Goal: Navigation & Orientation: Find specific page/section

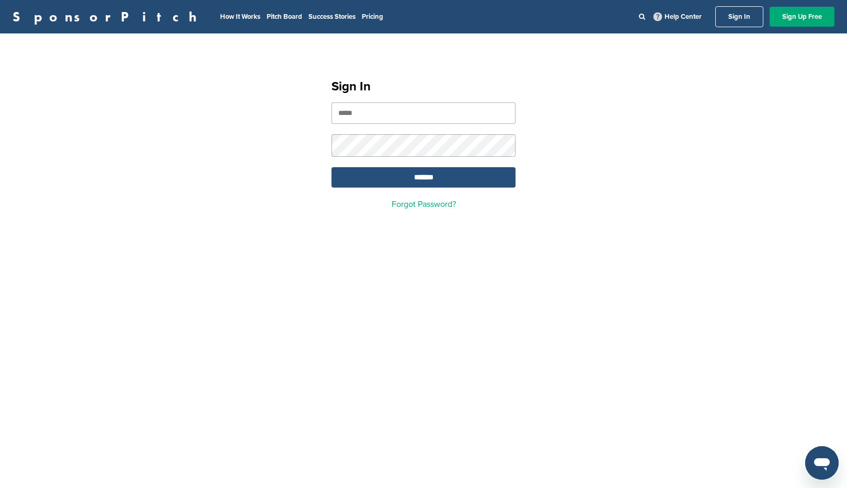
type input "**********"
click at [434, 185] on input "*******" at bounding box center [424, 177] width 184 height 20
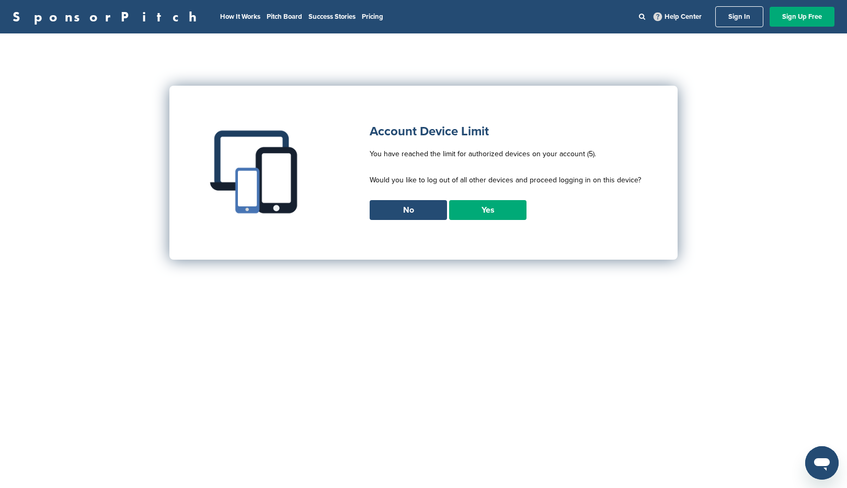
click at [478, 210] on link "Yes" at bounding box center [487, 210] width 77 height 20
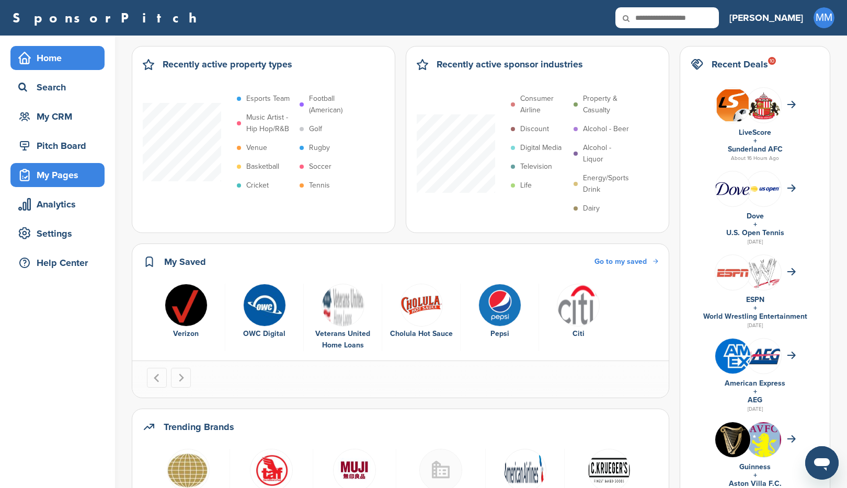
click at [39, 167] on div "My Pages" at bounding box center [60, 175] width 89 height 19
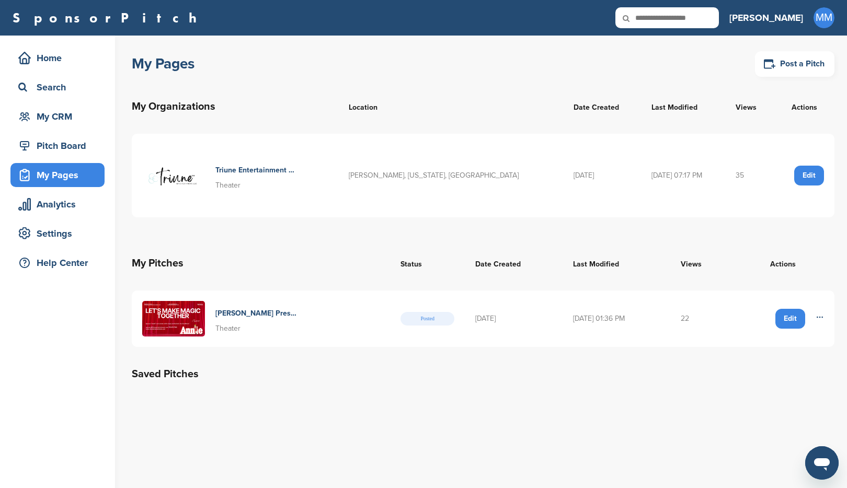
click at [770, 17] on h3 "[PERSON_NAME]" at bounding box center [767, 17] width 74 height 15
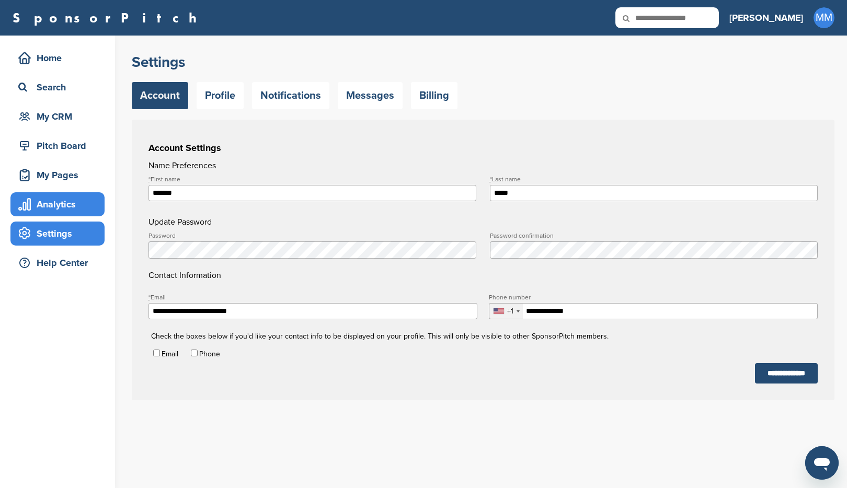
click at [49, 206] on div "Analytics" at bounding box center [60, 204] width 89 height 19
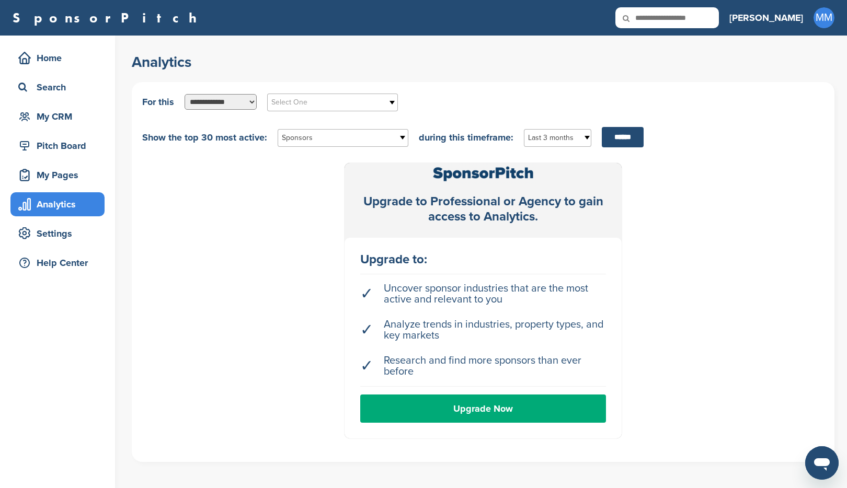
click at [785, 15] on h3 "[PERSON_NAME]" at bounding box center [767, 17] width 74 height 15
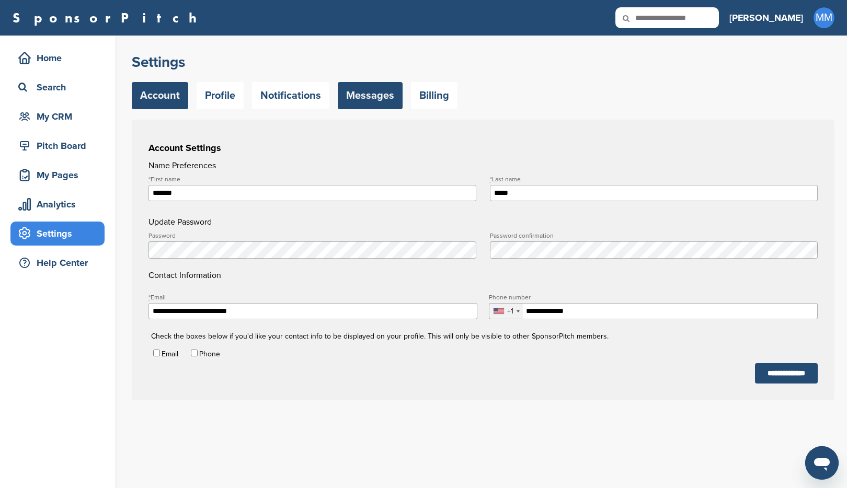
click at [384, 98] on link "Messages" at bounding box center [370, 95] width 65 height 27
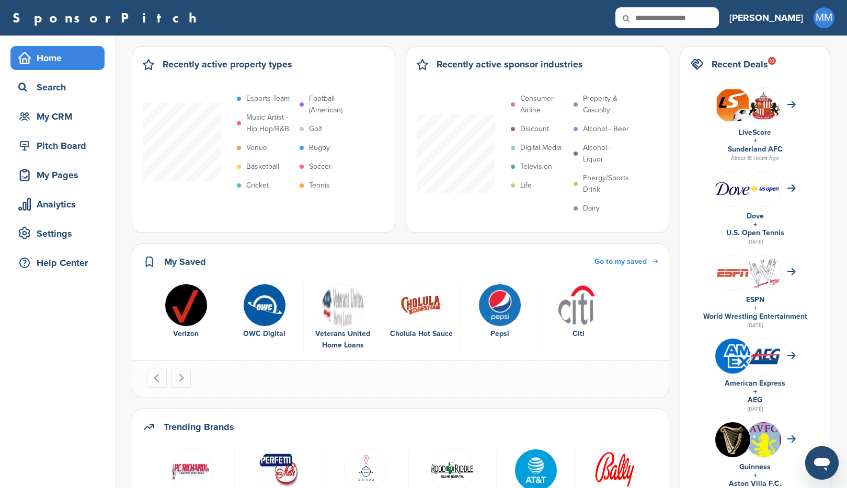
click at [65, 14] on link "SponsorPitch" at bounding box center [108, 18] width 191 height 14
click at [67, 20] on link "SponsorPitch" at bounding box center [108, 18] width 191 height 14
click at [816, 20] on span "MM" at bounding box center [824, 17] width 21 height 21
click at [796, 86] on link "Profile" at bounding box center [782, 85] width 29 height 9
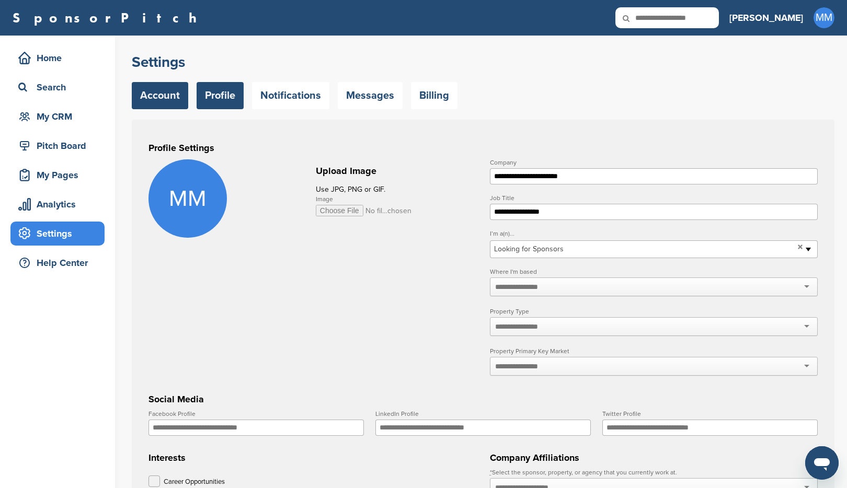
click at [160, 98] on link "Account" at bounding box center [160, 95] width 56 height 27
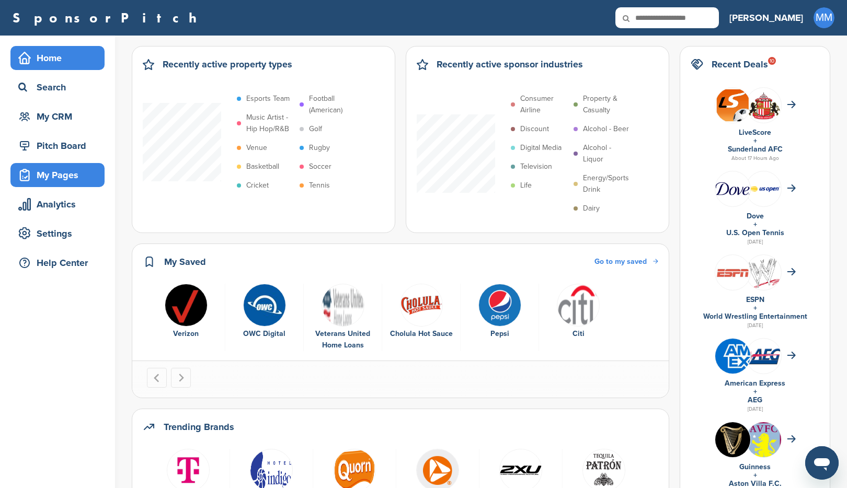
click at [47, 174] on div "My Pages" at bounding box center [60, 175] width 89 height 19
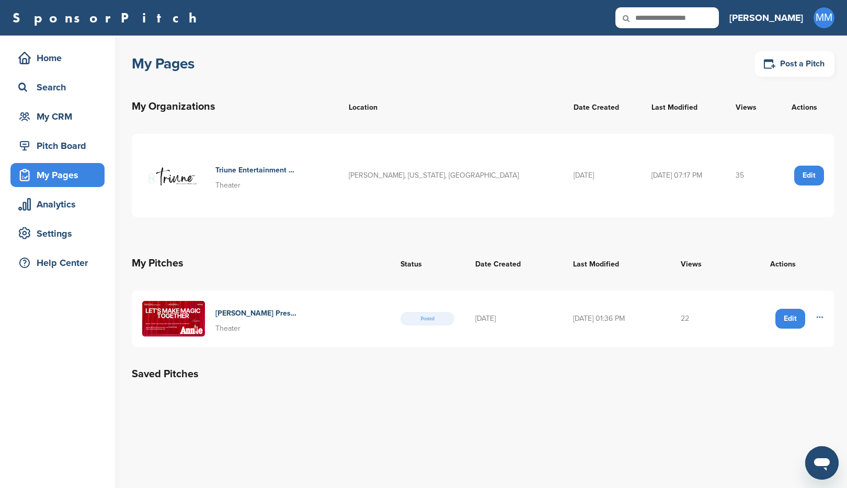
click at [794, 318] on div "Edit" at bounding box center [791, 319] width 30 height 20
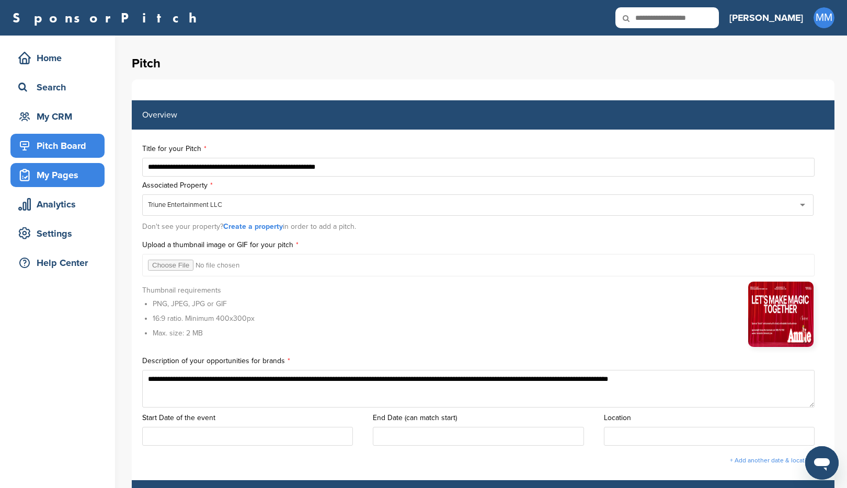
click at [64, 146] on div "Pitch Board" at bounding box center [60, 145] width 89 height 19
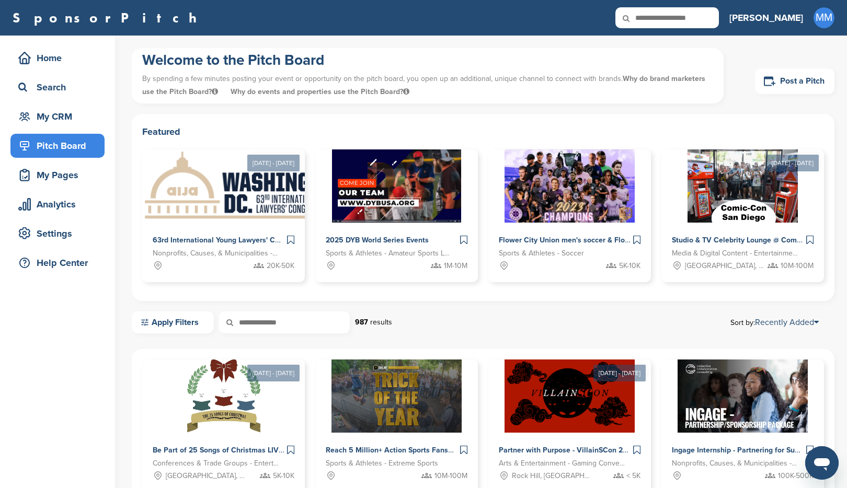
click at [789, 20] on h3 "[PERSON_NAME]" at bounding box center [767, 17] width 74 height 15
